Goal: Task Accomplishment & Management: Manage account settings

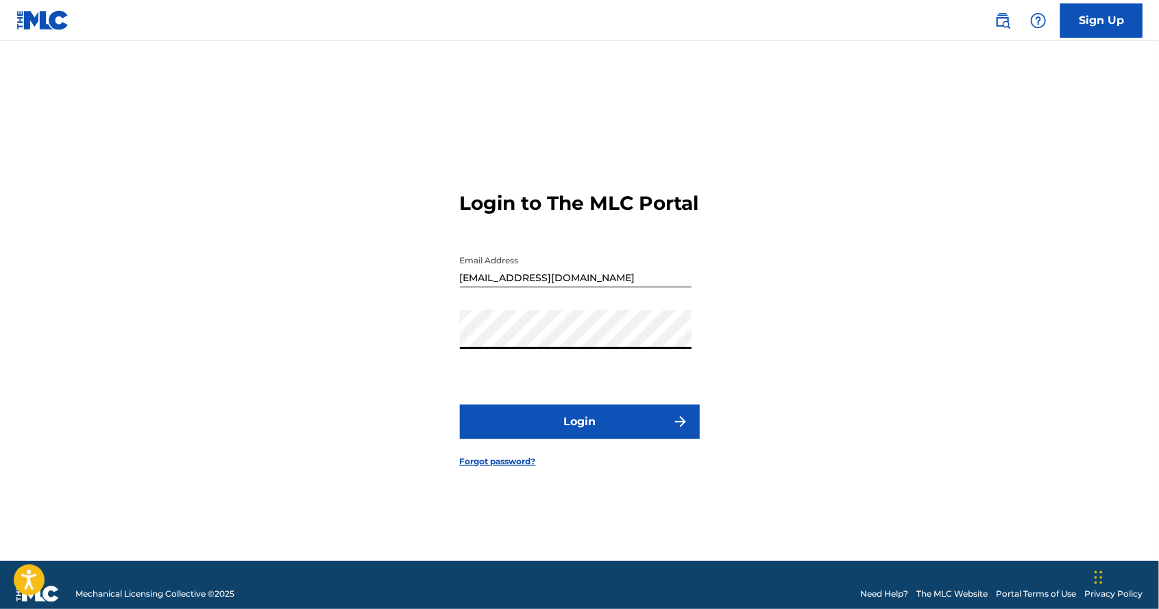
click at [604, 439] on button "Login" at bounding box center [580, 421] width 240 height 34
type input "[EMAIL_ADDRESS][DOMAIN_NAME]"
click at [661, 439] on button "Login" at bounding box center [580, 421] width 240 height 34
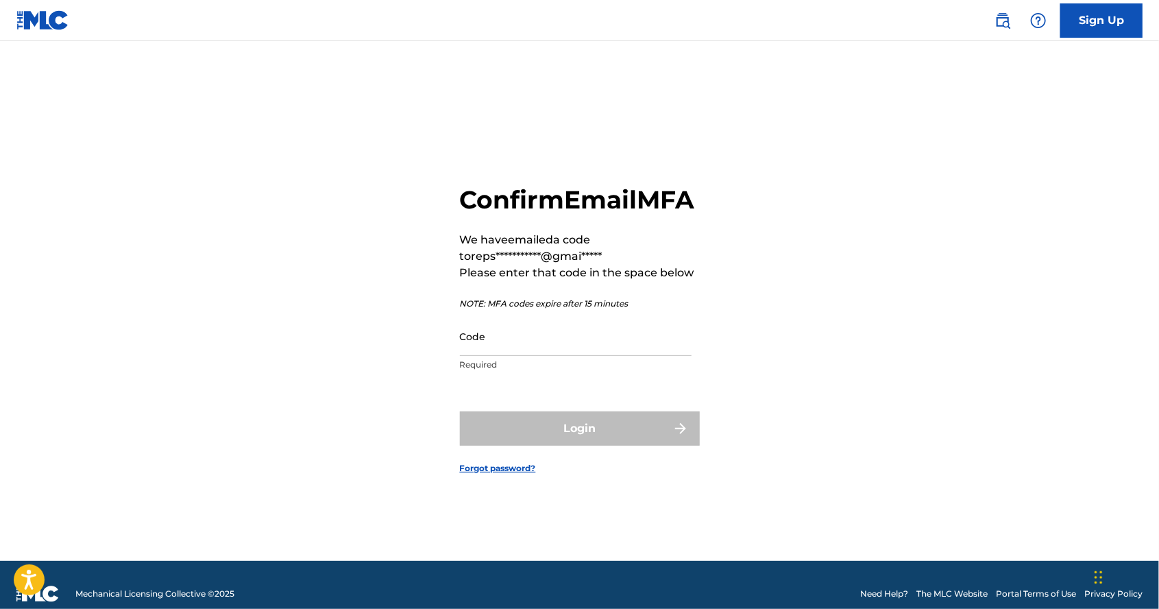
click at [539, 356] on input "Code" at bounding box center [576, 336] width 232 height 39
paste input "002865"
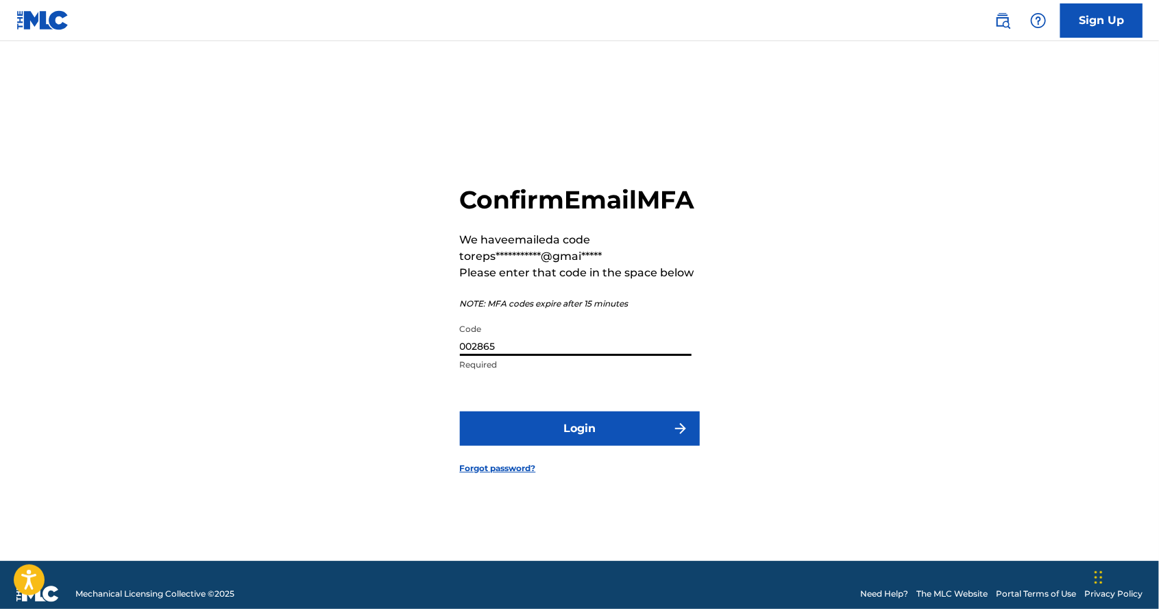
type input "002865"
click at [587, 446] on button "Login" at bounding box center [580, 428] width 240 height 34
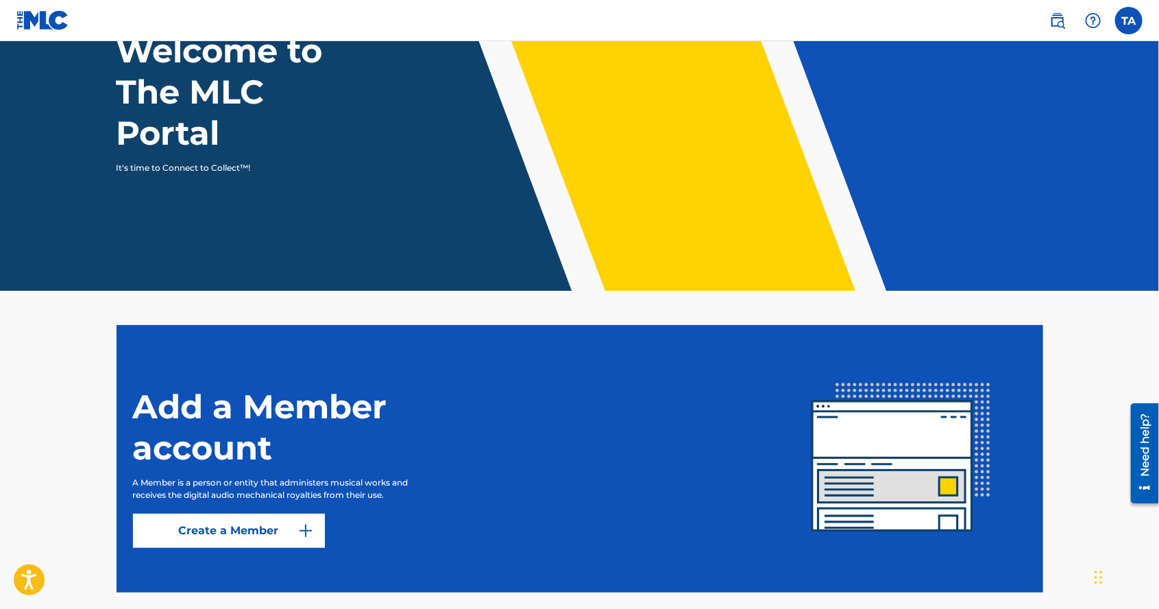
click at [1132, 21] on label at bounding box center [1128, 20] width 27 height 27
click at [1129, 21] on input "TA TABULING ANAK LASA repsolcompany15@gmail.com Profile Log out" at bounding box center [1129, 21] width 0 height 0
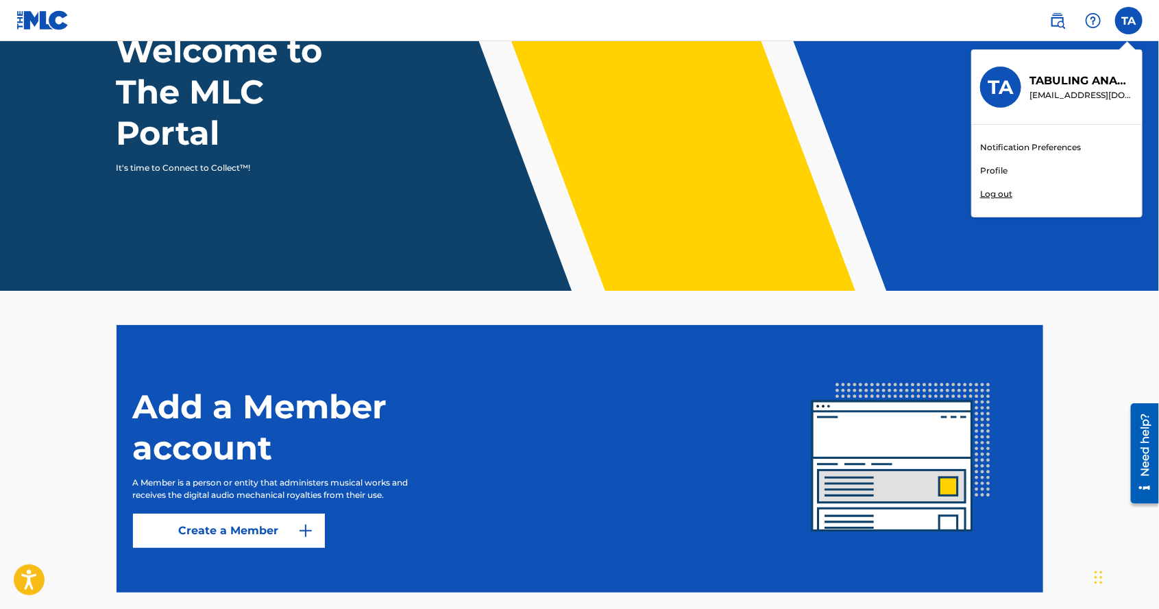
scroll to position [171, 0]
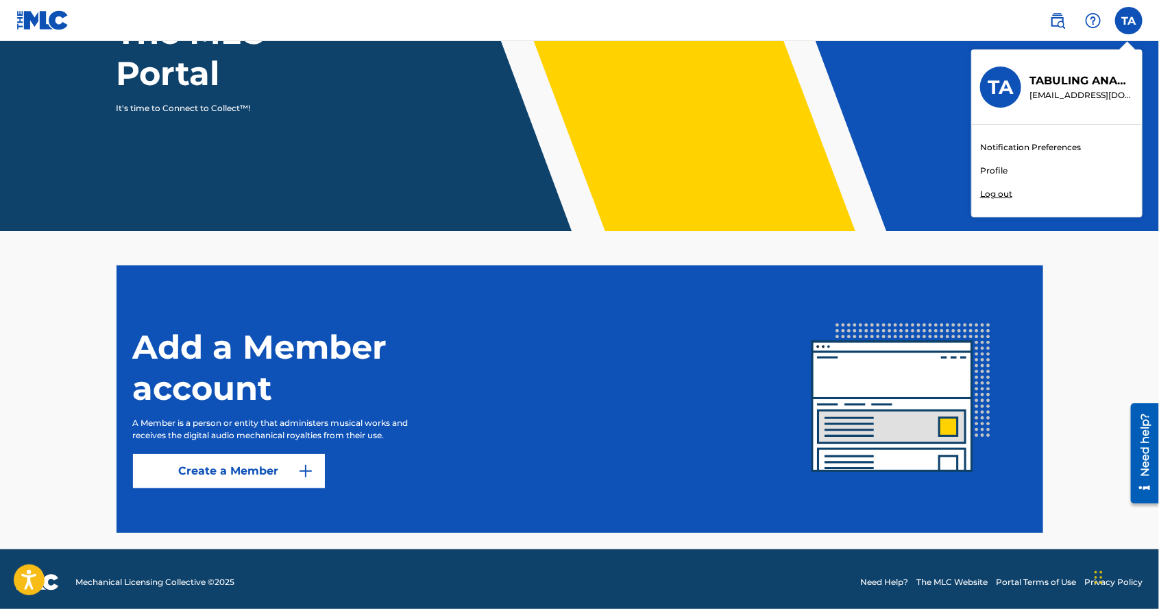
click at [1003, 188] on p "Log out" at bounding box center [996, 194] width 32 height 12
click at [1129, 21] on input "TA TABULING ANAK LASA repsolcompany15@gmail.com Notification Preferences Profil…" at bounding box center [1129, 21] width 0 height 0
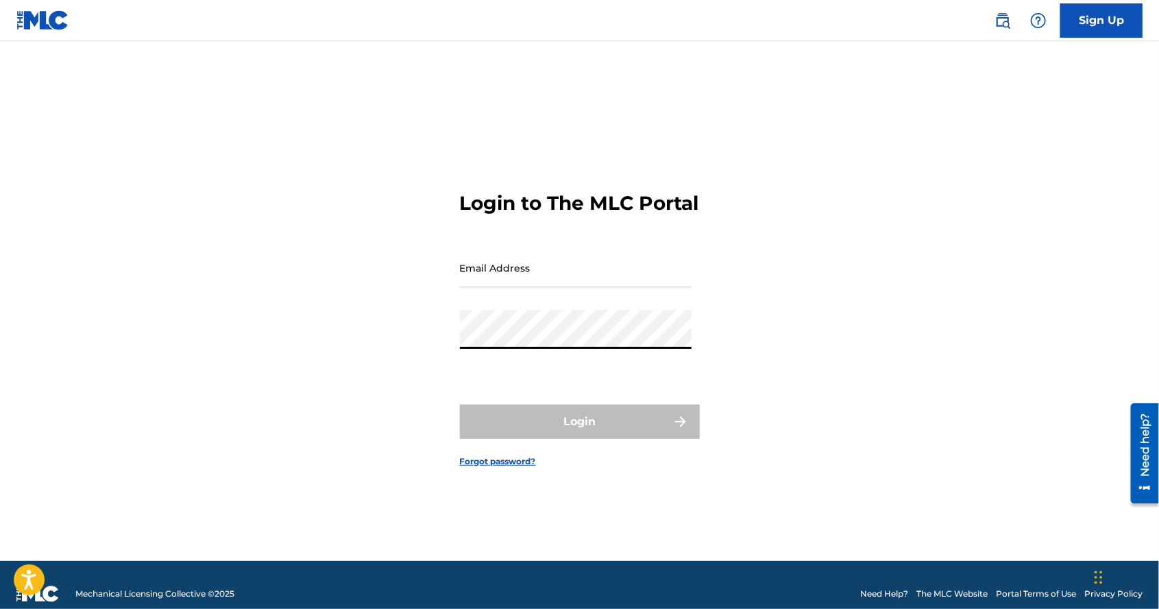
type input "[EMAIL_ADDRESS][DOMAIN_NAME]"
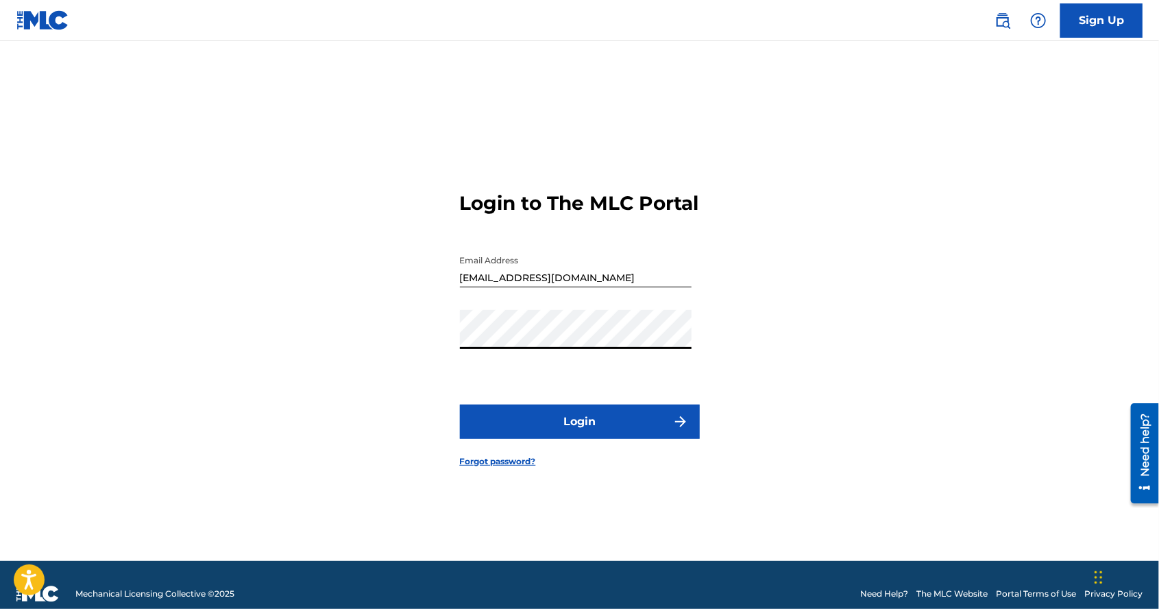
click at [626, 439] on button "Login" at bounding box center [580, 421] width 240 height 34
click at [580, 439] on button "Login" at bounding box center [580, 421] width 240 height 34
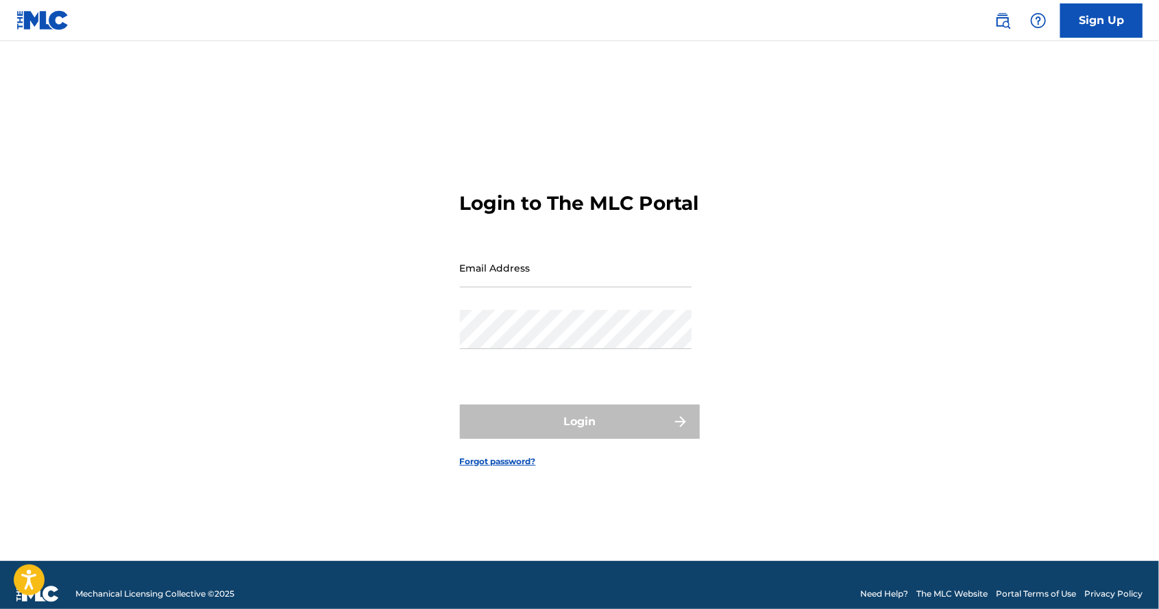
click at [615, 439] on div "Login" at bounding box center [580, 421] width 240 height 34
click at [537, 287] on input "Email Address" at bounding box center [576, 267] width 232 height 39
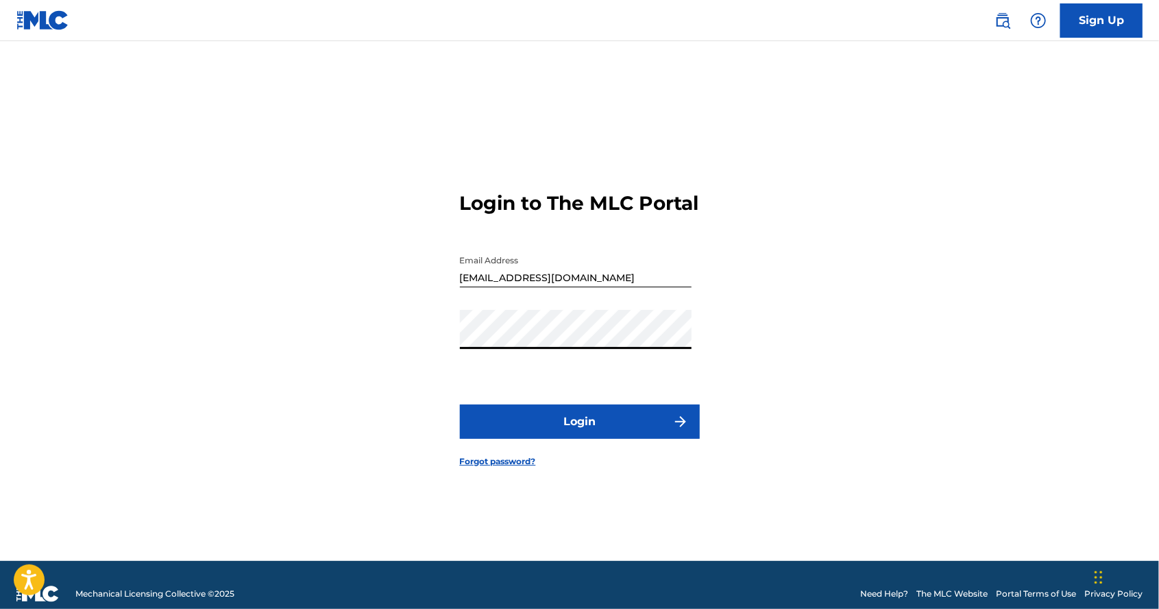
click at [615, 439] on button "Login" at bounding box center [580, 421] width 240 height 34
type input "[EMAIL_ADDRESS][DOMAIN_NAME]"
click at [578, 439] on button "Login" at bounding box center [580, 421] width 240 height 34
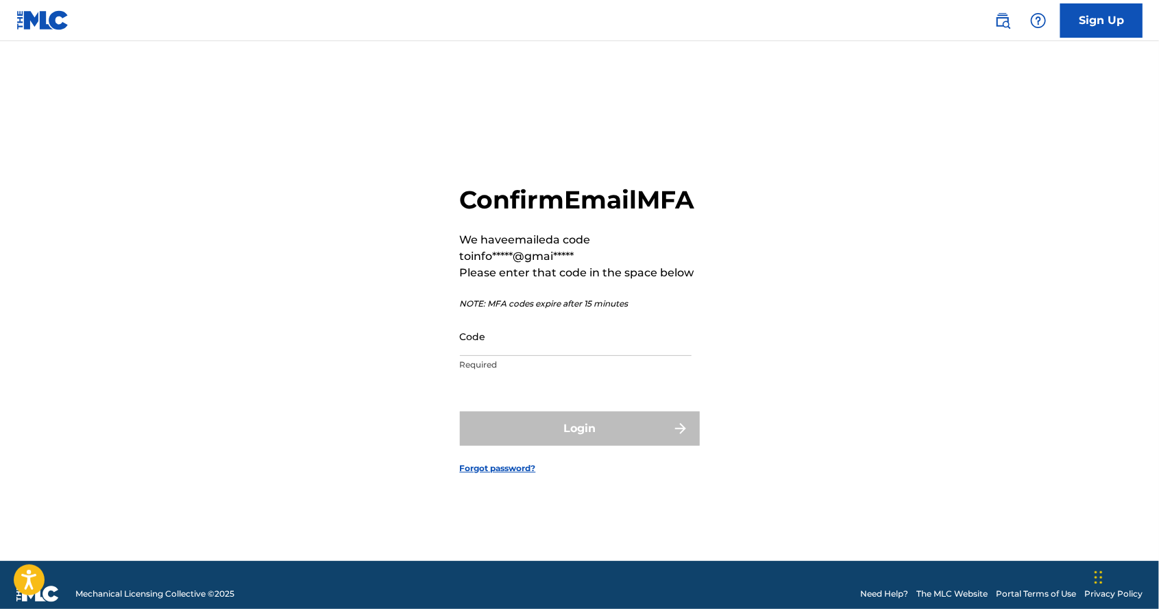
click at [533, 356] on input "Code" at bounding box center [576, 336] width 232 height 39
paste input "476448"
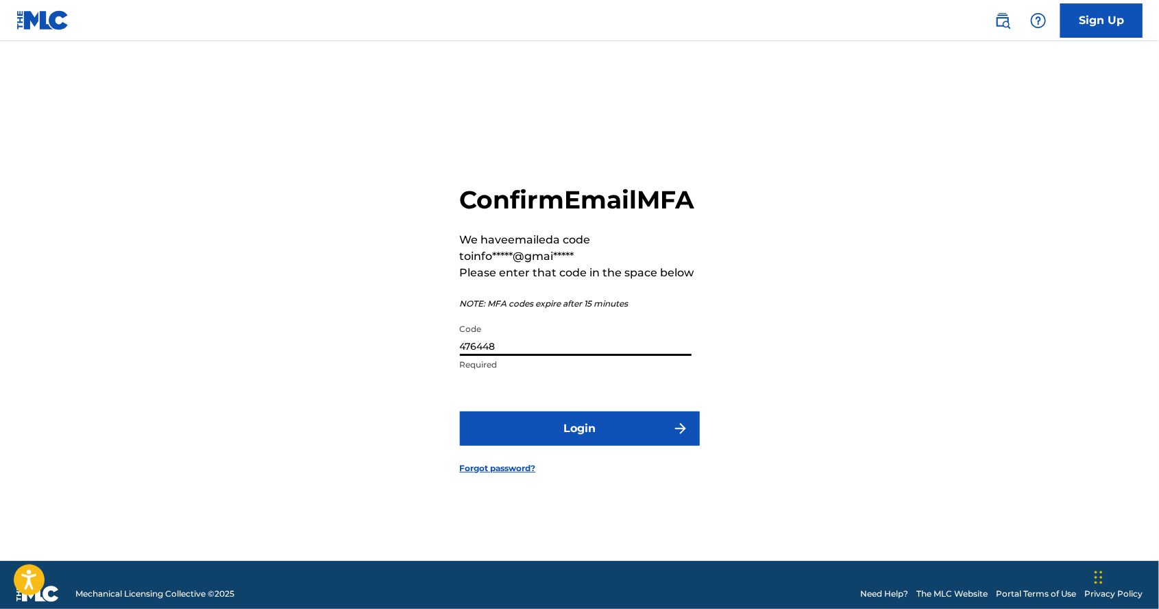
type input "476448"
click at [616, 446] on button "Login" at bounding box center [580, 428] width 240 height 34
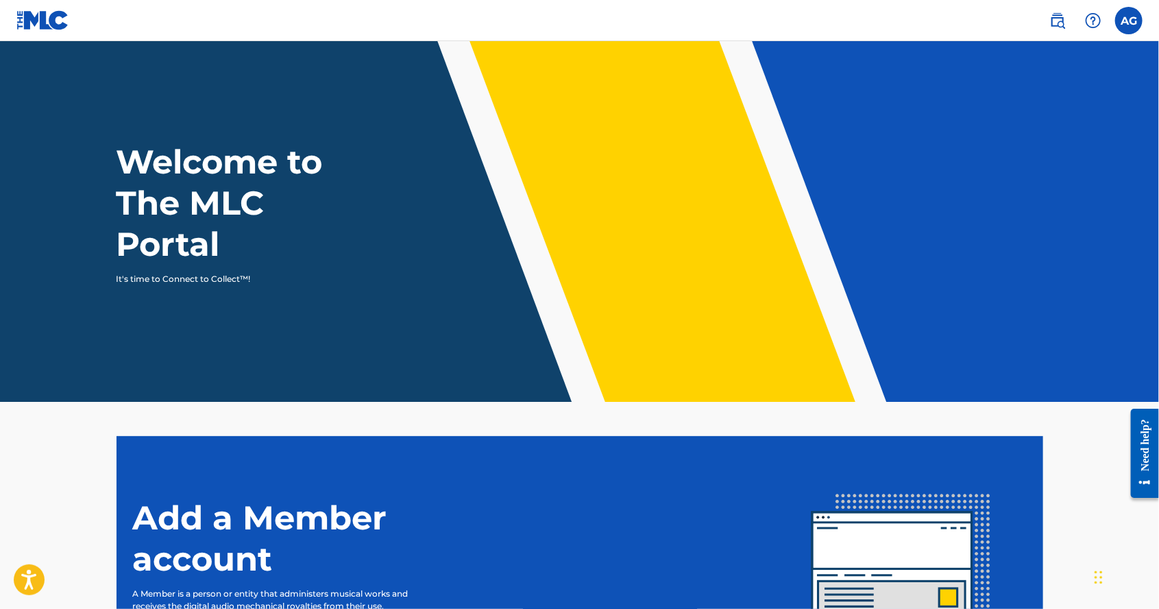
click at [1124, 17] on label at bounding box center [1128, 20] width 27 height 27
click at [1129, 21] on input "[PERSON_NAME] GEMMA [EMAIL_ADDRESS][DOMAIN_NAME] Profile Log out" at bounding box center [1129, 21] width 0 height 0
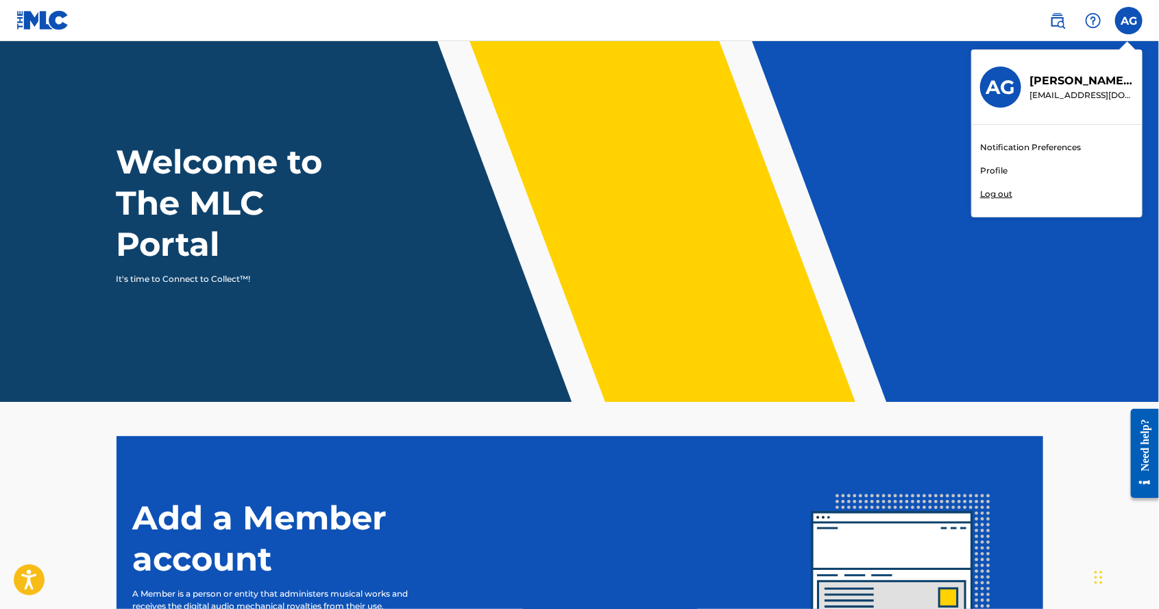
click at [993, 194] on p "Log out" at bounding box center [996, 194] width 32 height 12
click at [1129, 21] on input "[PERSON_NAME] GEMMA [EMAIL_ADDRESS][DOMAIN_NAME] Notification Preferences Profi…" at bounding box center [1129, 21] width 0 height 0
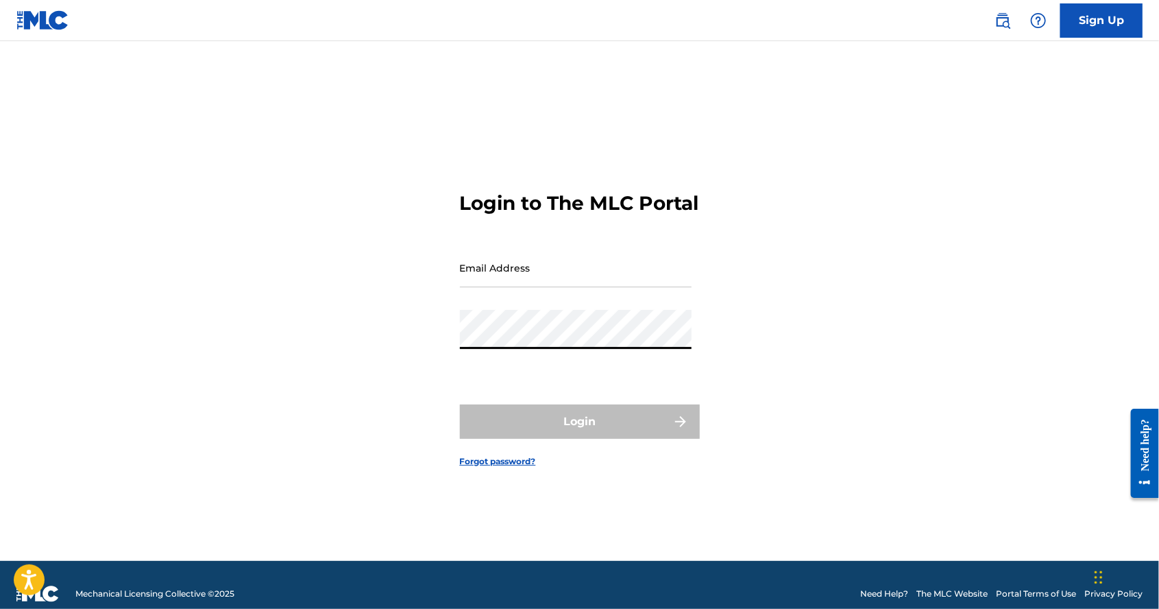
type input "[EMAIL_ADDRESS][DOMAIN_NAME]"
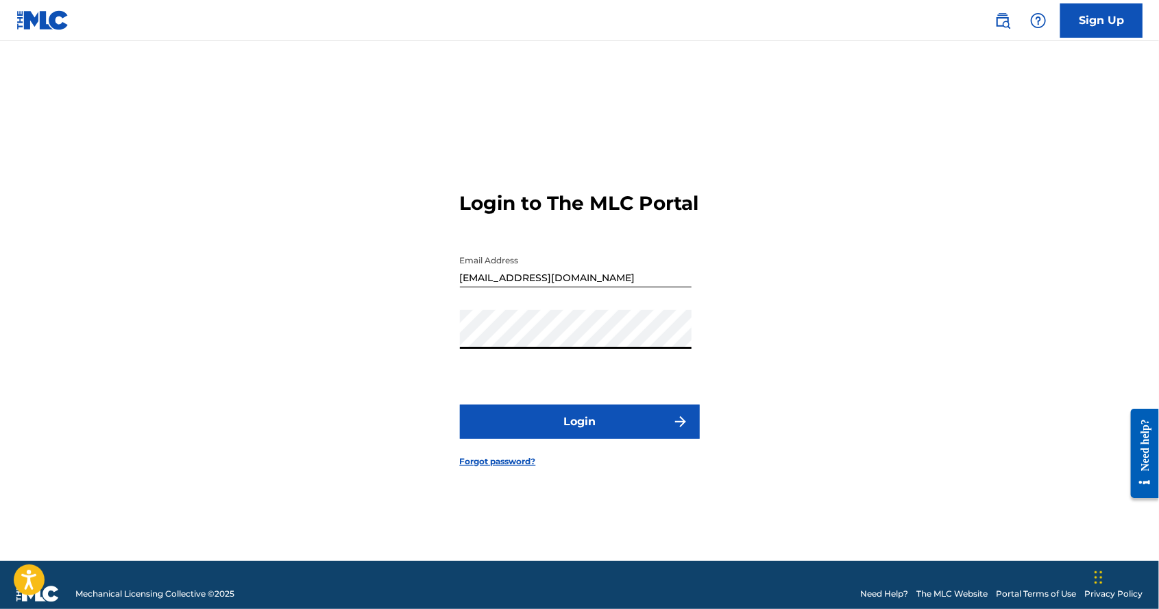
click at [539, 439] on button "Login" at bounding box center [580, 421] width 240 height 34
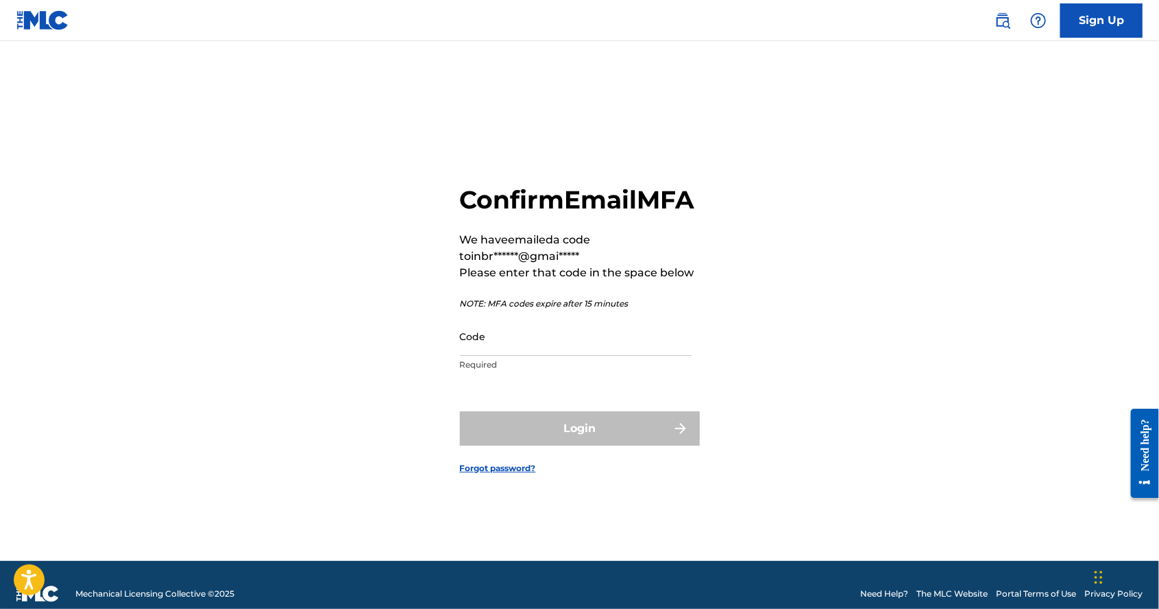
click at [514, 356] on input "Code" at bounding box center [576, 336] width 232 height 39
paste input "086065"
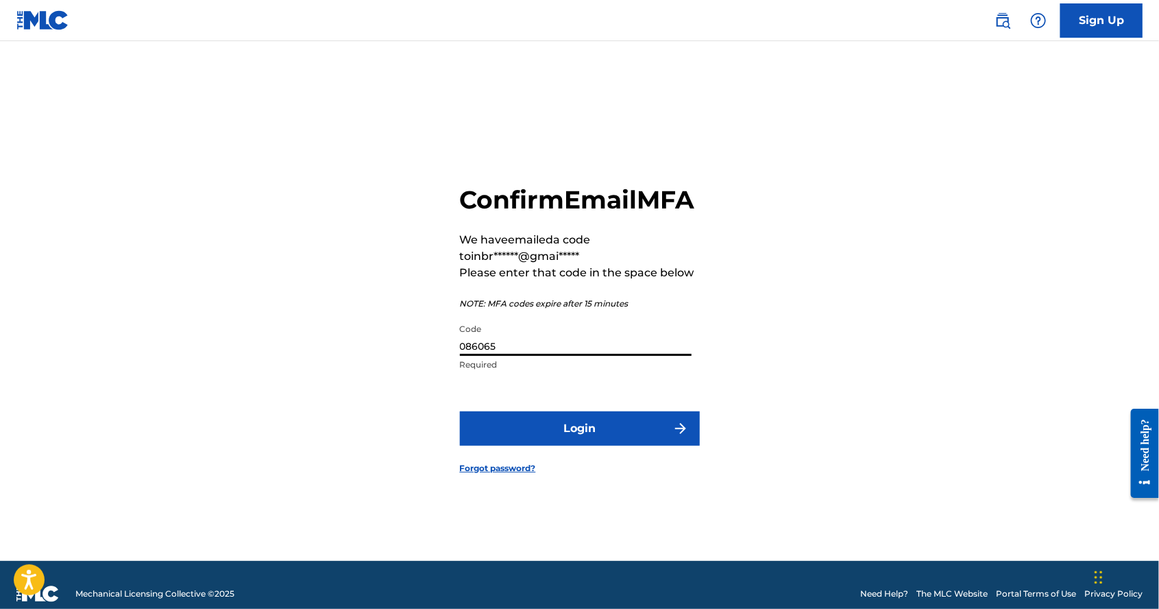
type input "086065"
click at [563, 446] on button "Login" at bounding box center [580, 428] width 240 height 34
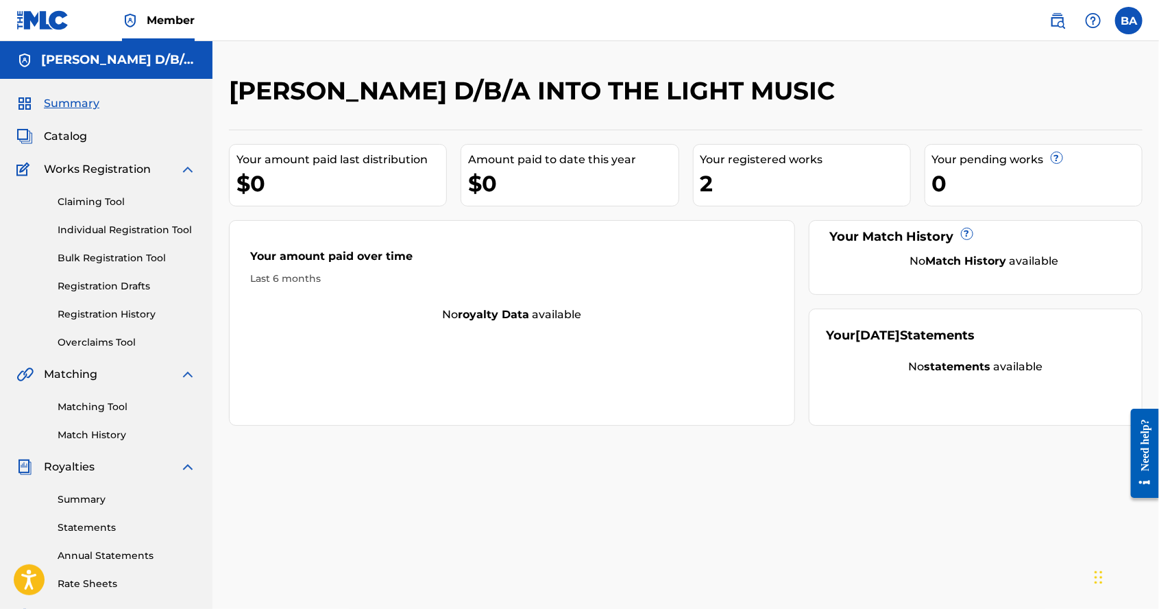
click at [80, 136] on span "Catalog" at bounding box center [65, 136] width 43 height 16
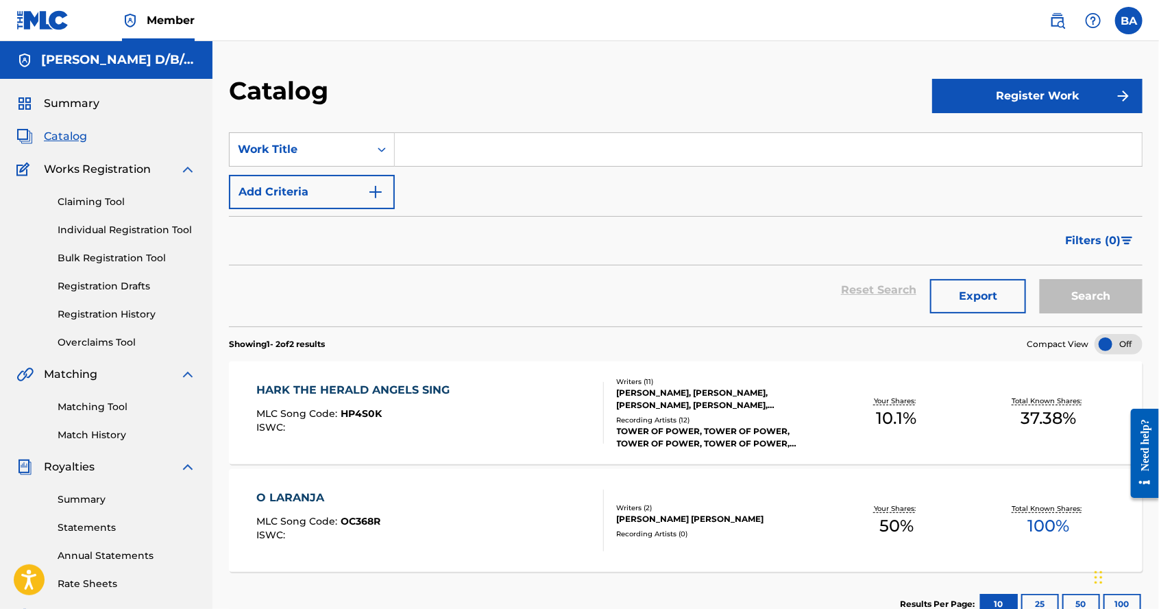
click at [73, 104] on span "Summary" at bounding box center [72, 103] width 56 height 16
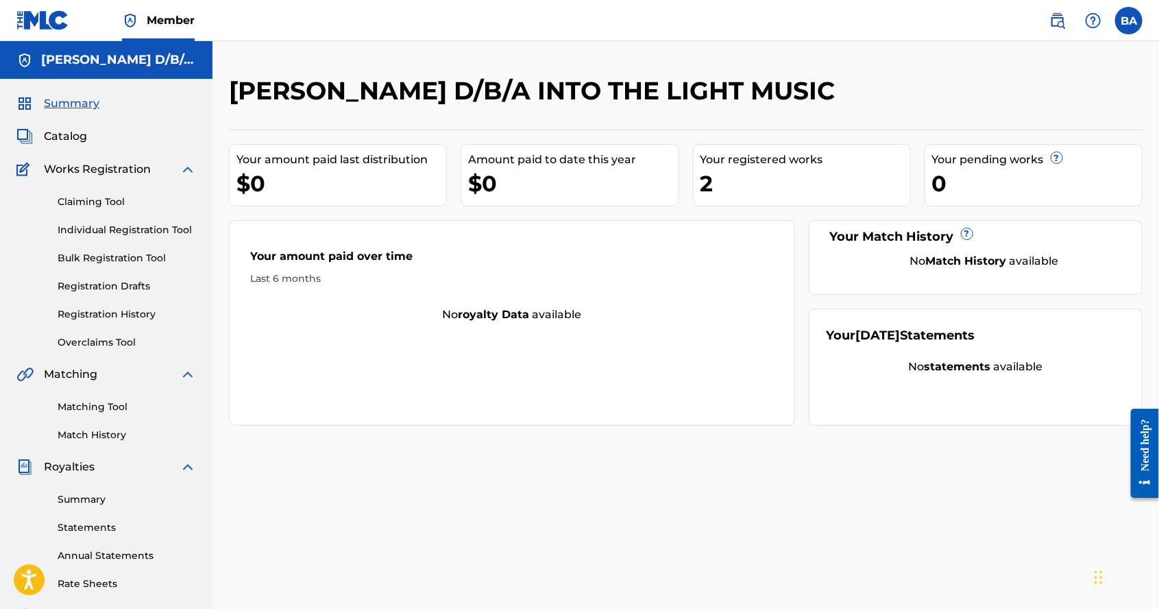
click at [1129, 24] on label at bounding box center [1128, 20] width 27 height 27
click at [1129, 21] on input "[PERSON_NAME] [EMAIL_ADDRESS][DOMAIN_NAME] Notification Preferences Profile Log…" at bounding box center [1129, 21] width 0 height 0
click at [1007, 195] on p "Log out" at bounding box center [996, 194] width 32 height 12
click at [1129, 21] on input "[PERSON_NAME] [EMAIL_ADDRESS][DOMAIN_NAME] Notification Preferences Profile Log…" at bounding box center [1129, 21] width 0 height 0
